Goal: Find specific page/section: Find specific page/section

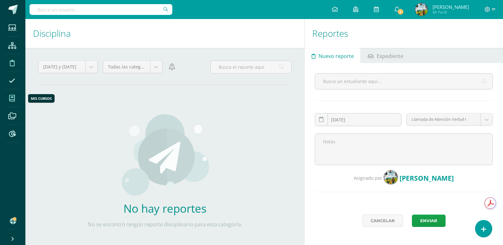
click at [14, 100] on icon at bounding box center [12, 98] width 6 height 6
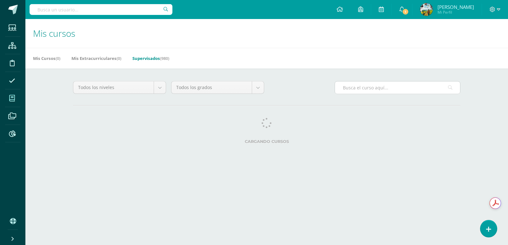
click at [379, 89] on input "text" at bounding box center [397, 88] width 125 height 12
